Goal: Transaction & Acquisition: Purchase product/service

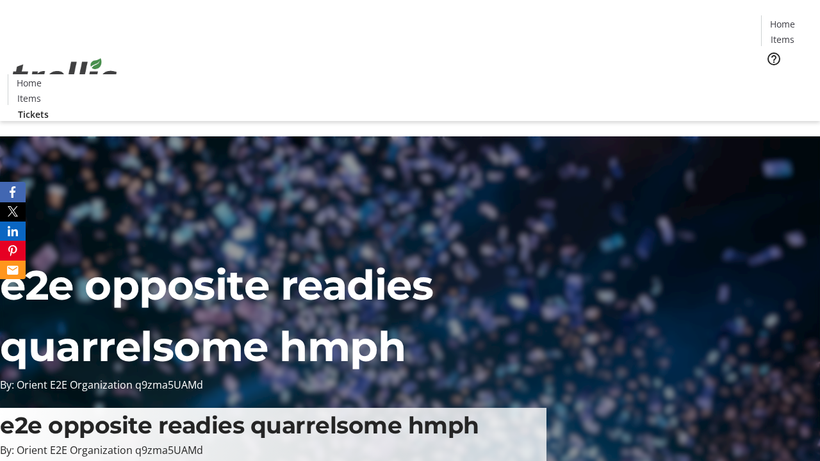
click at [771, 74] on span "Tickets" at bounding box center [786, 80] width 31 height 13
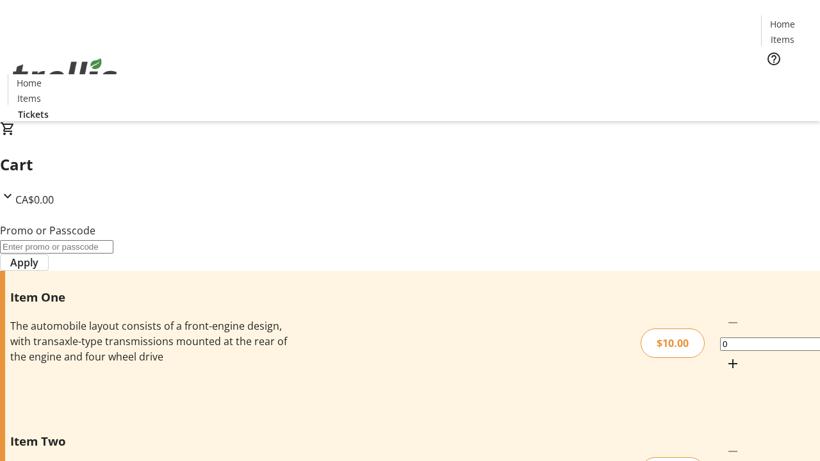
click at [725, 356] on mat-icon "Increment by one" at bounding box center [732, 363] width 15 height 15
type input "1"
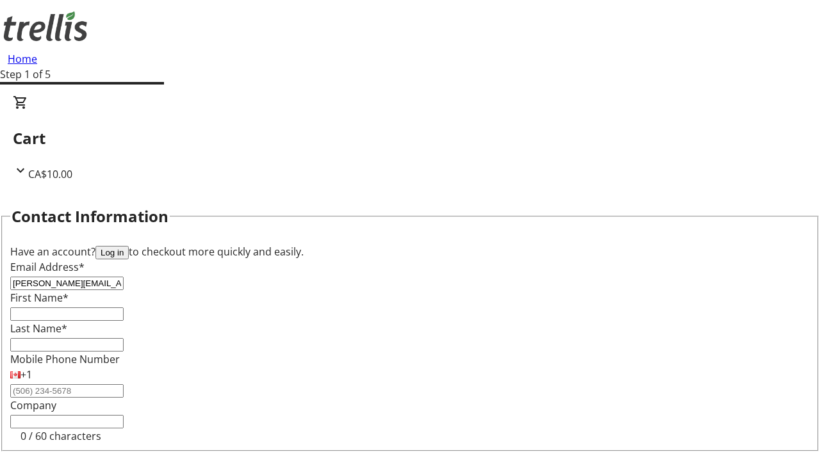
type input "[PERSON_NAME][EMAIL_ADDRESS][DOMAIN_NAME]"
type input "[PERSON_NAME]"
type input "Jast"
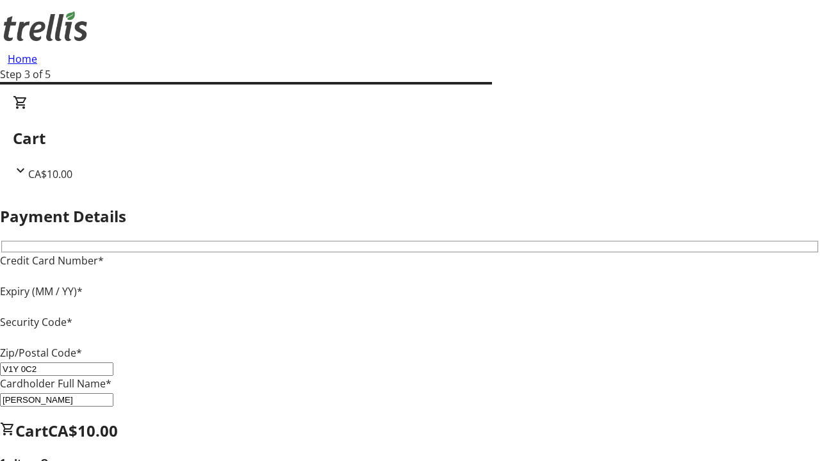
type input "V1Y 0C2"
